Goal: Check status

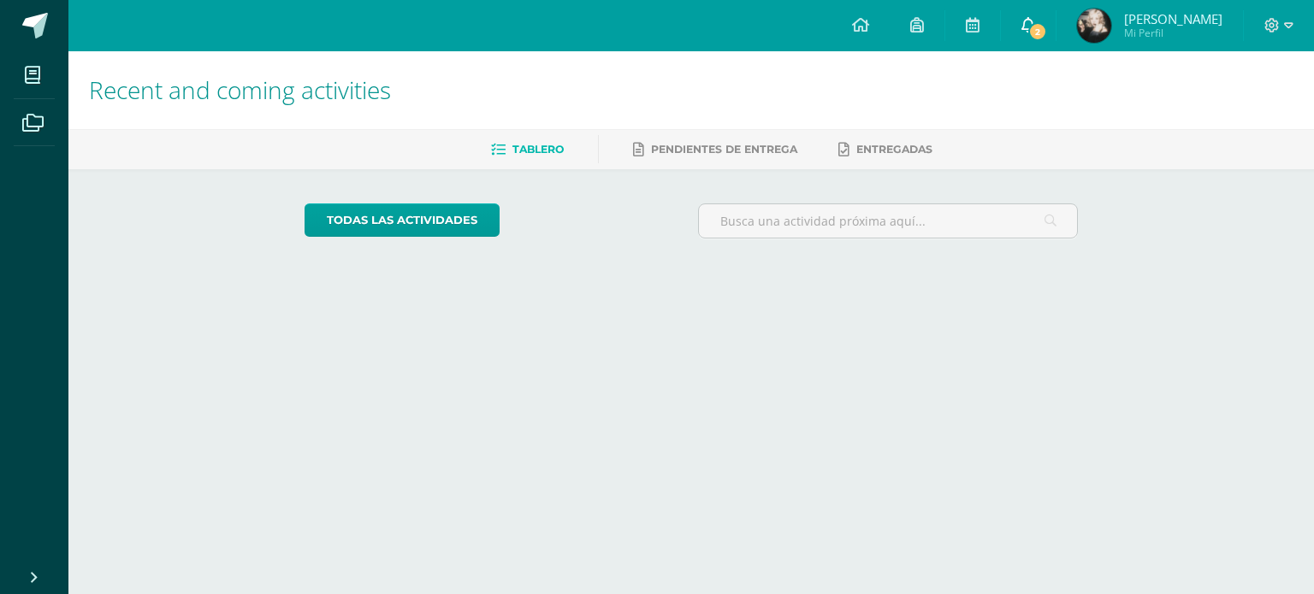
click at [1021, 31] on icon at bounding box center [1028, 24] width 14 height 15
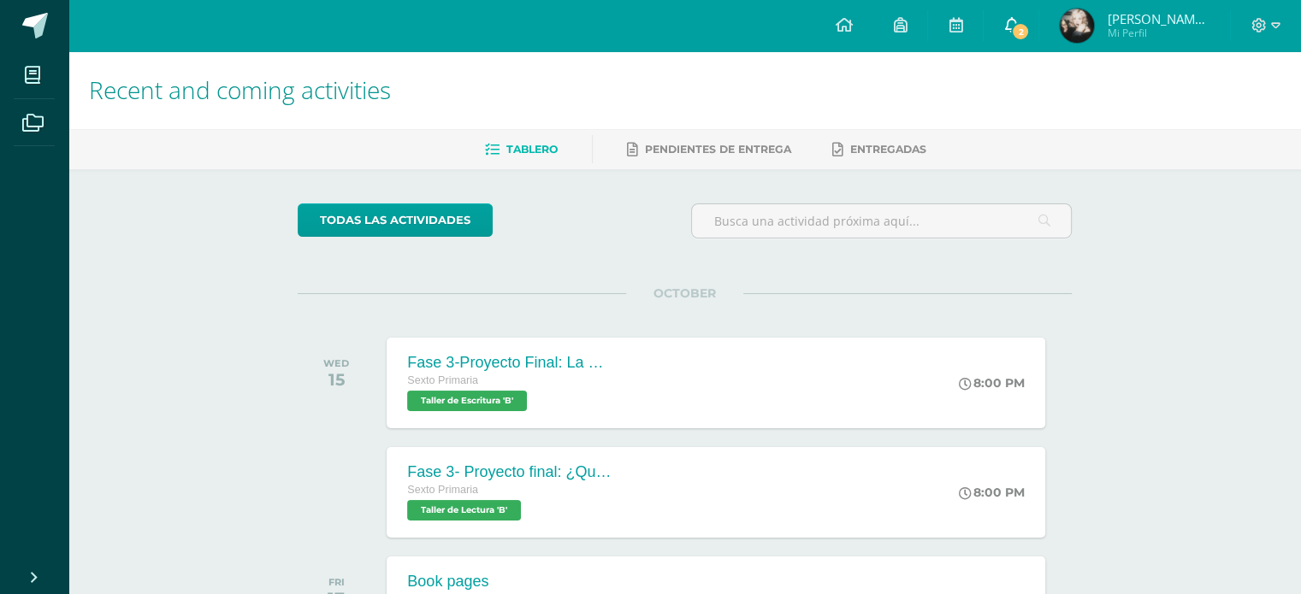
click at [1012, 15] on link "2" at bounding box center [1010, 25] width 55 height 51
click at [1142, 27] on span "Mi Perfil" at bounding box center [1158, 33] width 103 height 15
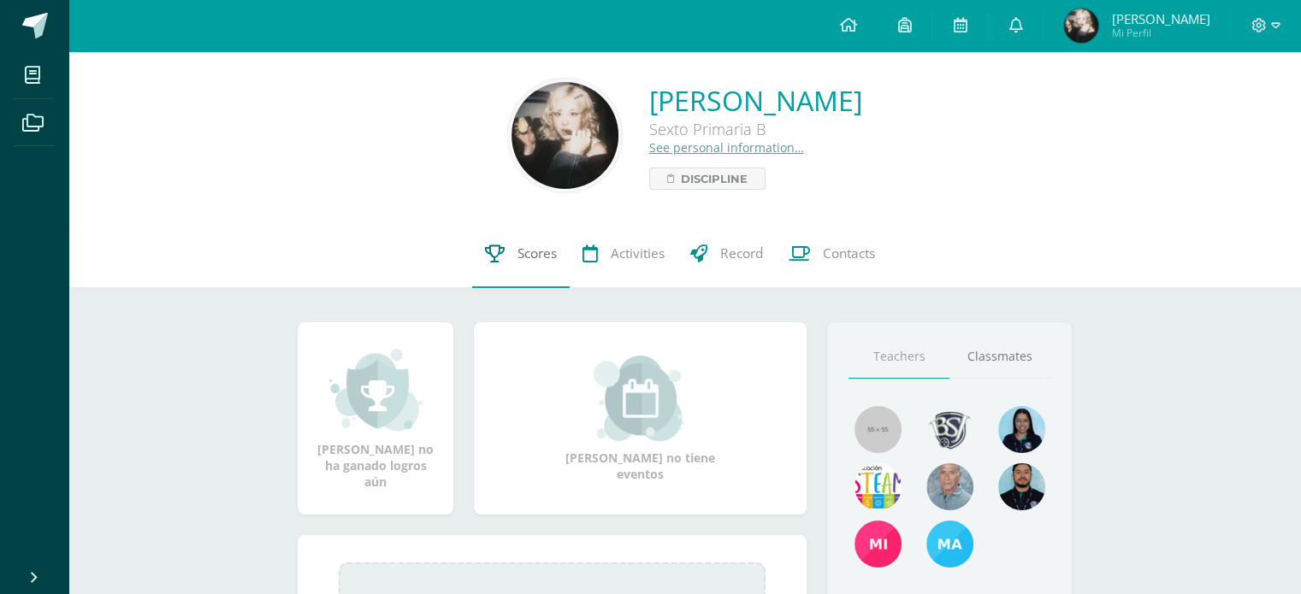
click at [551, 257] on span "Scores" at bounding box center [536, 254] width 39 height 18
